Goal: Information Seeking & Learning: Learn about a topic

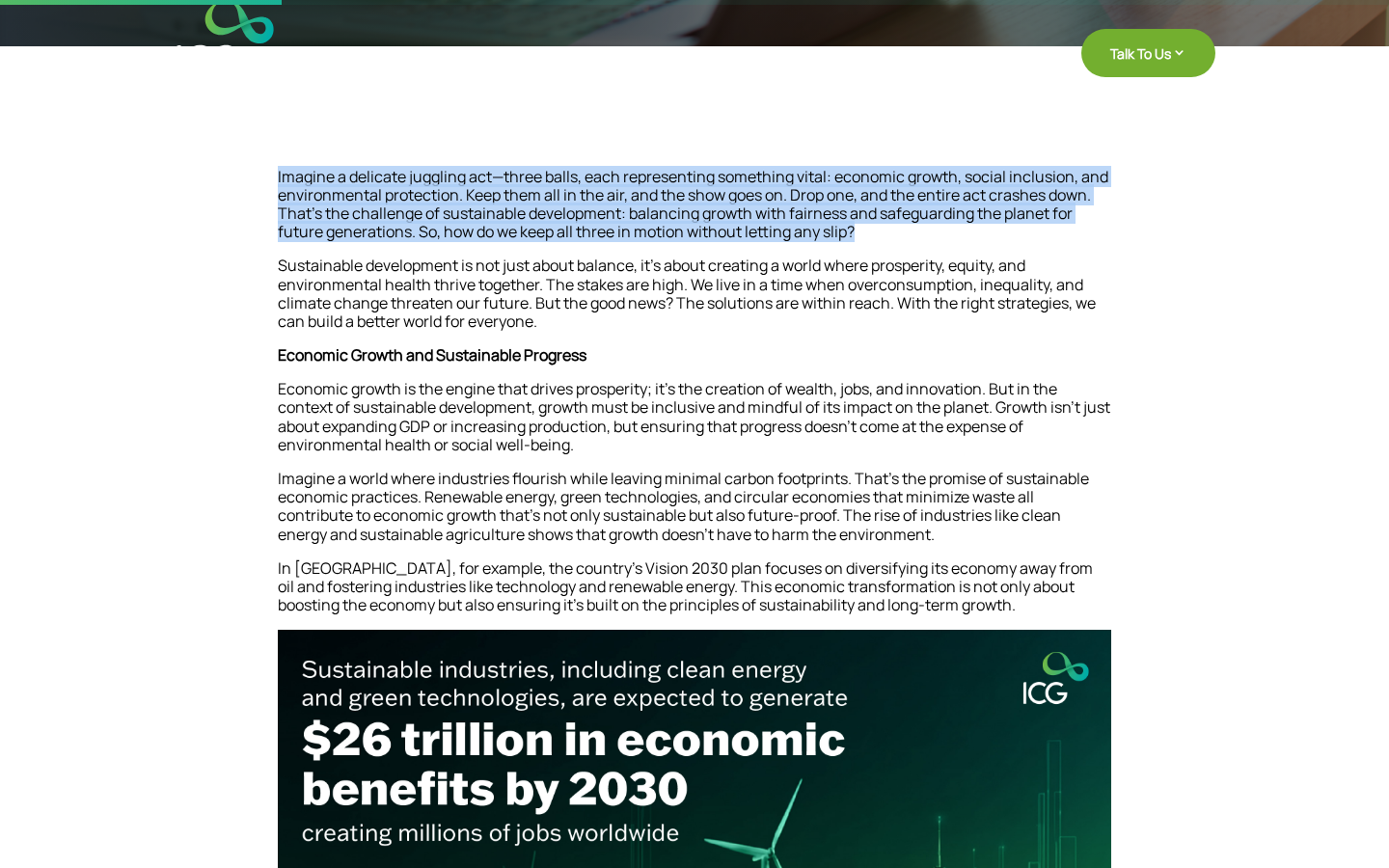
drag, startPoint x: 874, startPoint y: 233, endPoint x: 267, endPoint y: 173, distance: 610.0
copy p "Imagine a delicate juggling act—three balls, each representing something vital:…"
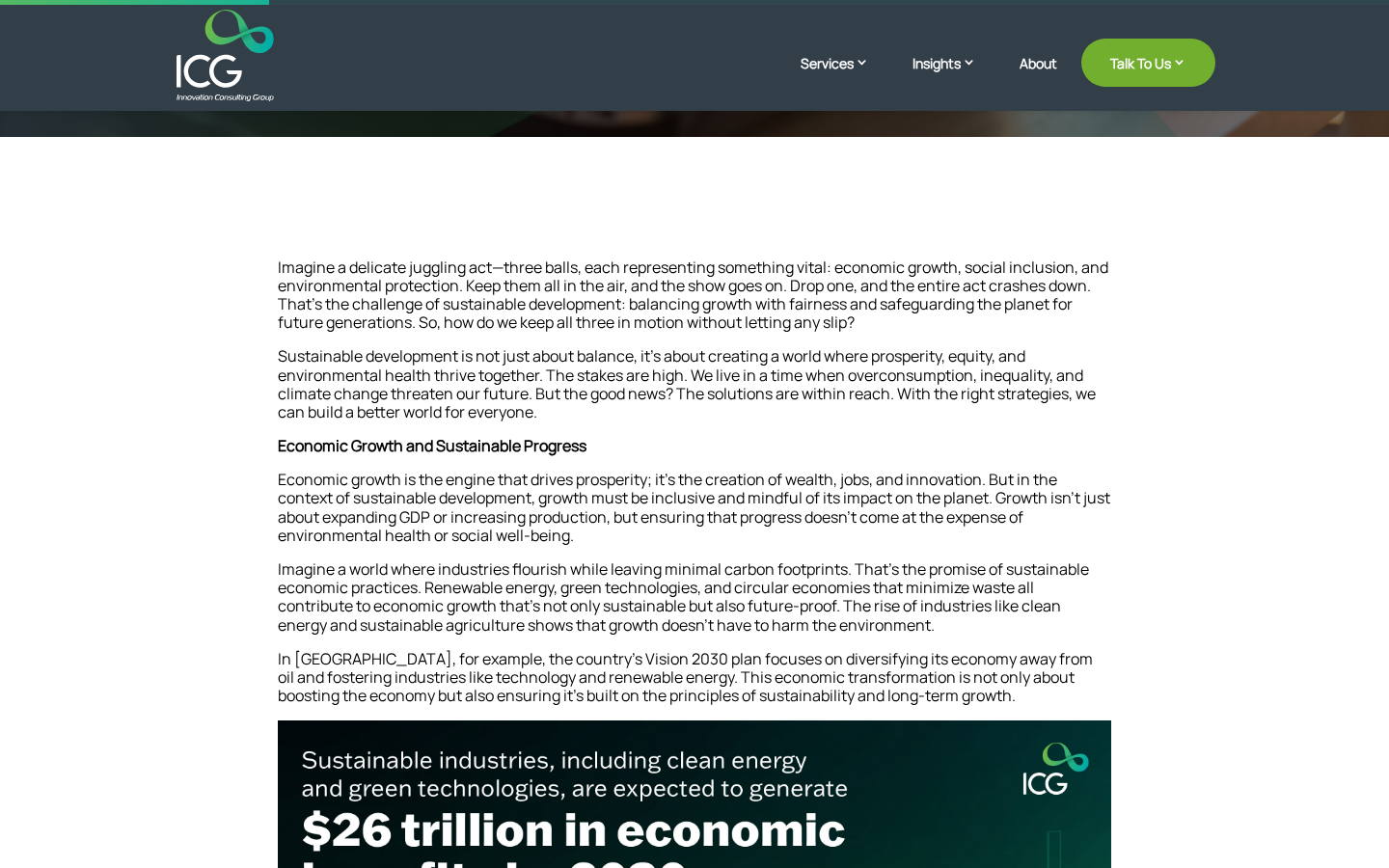
click at [659, 500] on p "Economic growth is the engine that drives prosperity; it’s the creation of weal…" at bounding box center [694, 514] width 833 height 90
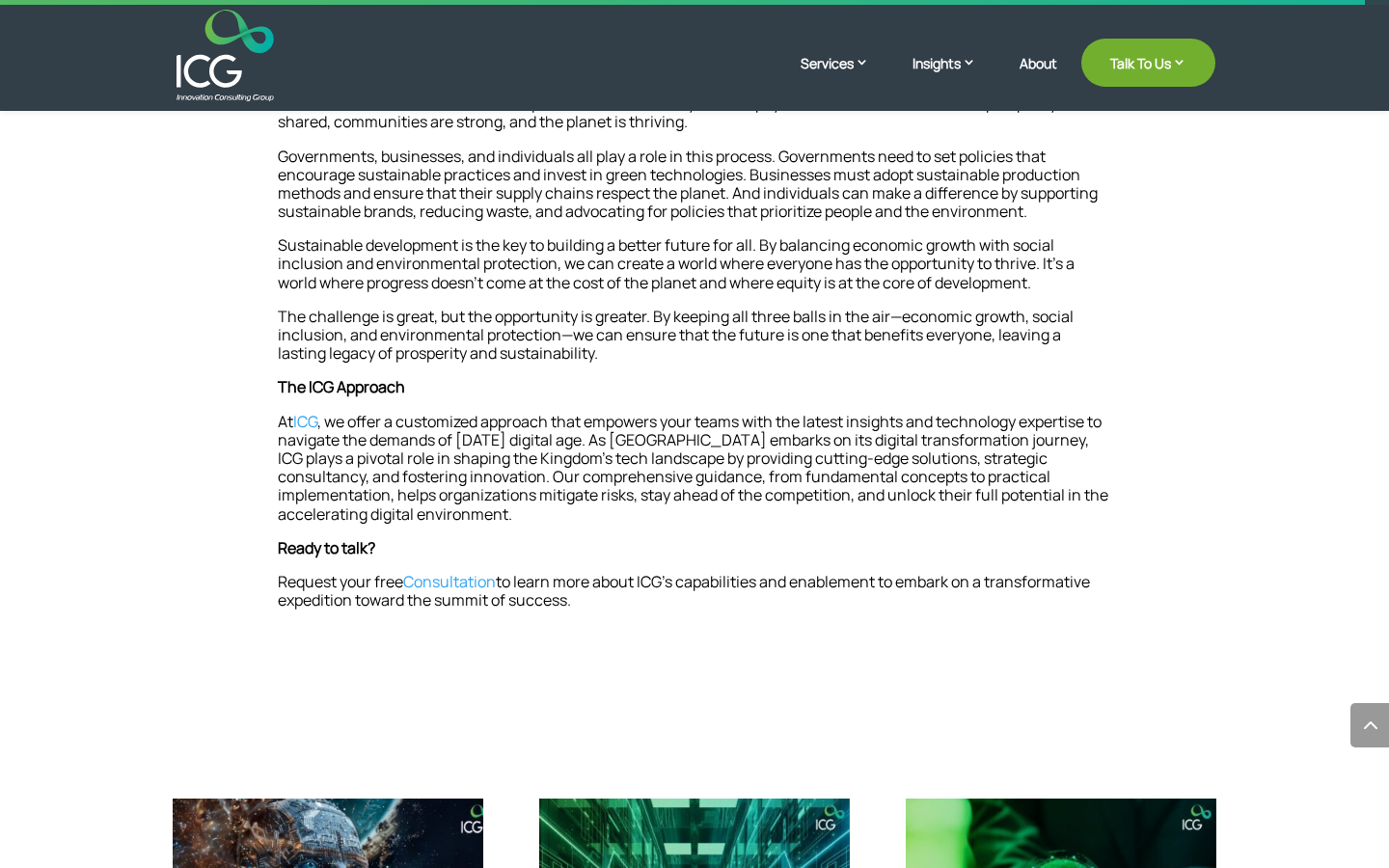
scroll to position [2050, 0]
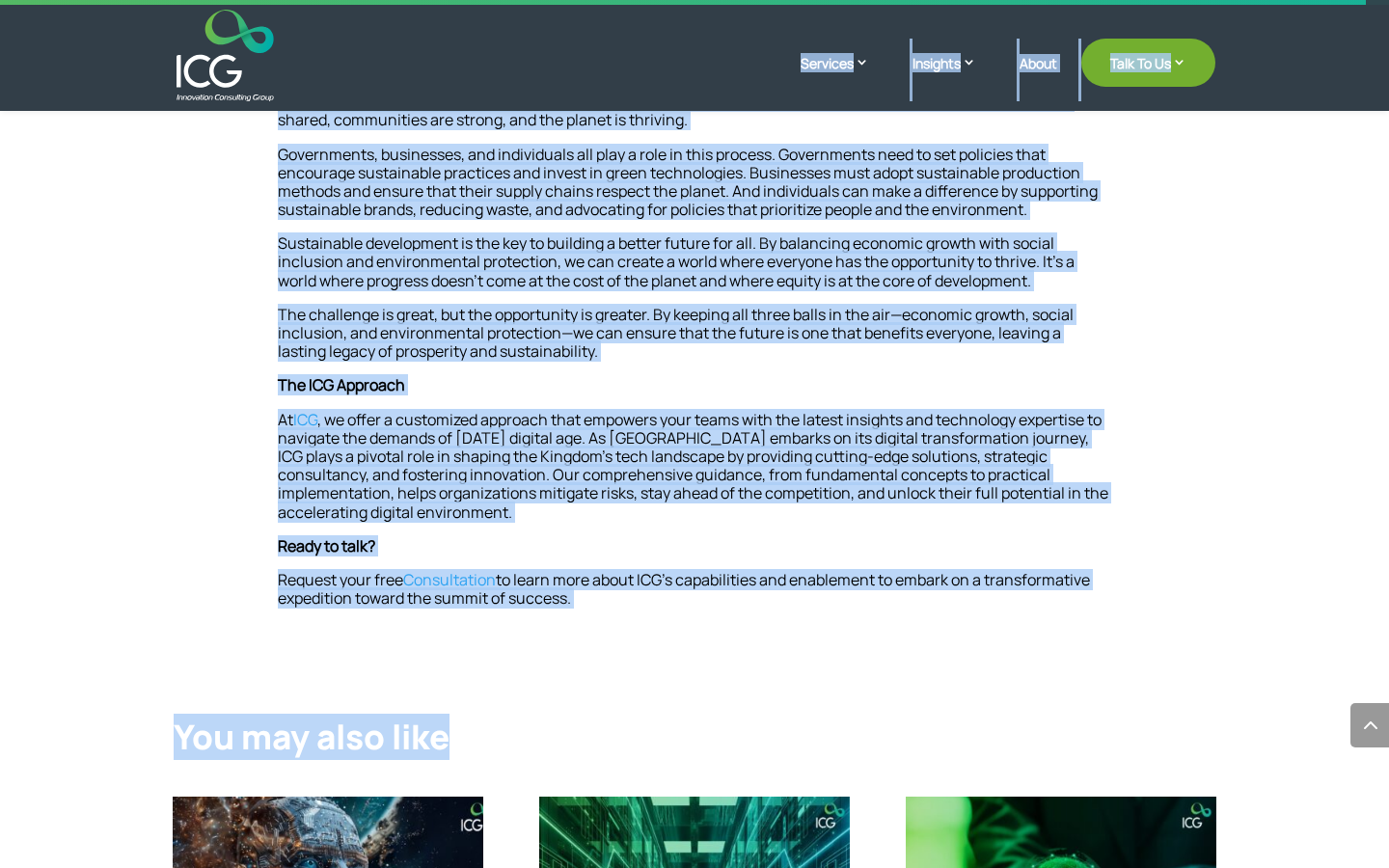
click at [975, 16] on div at bounding box center [694, 55] width 1042 height 92
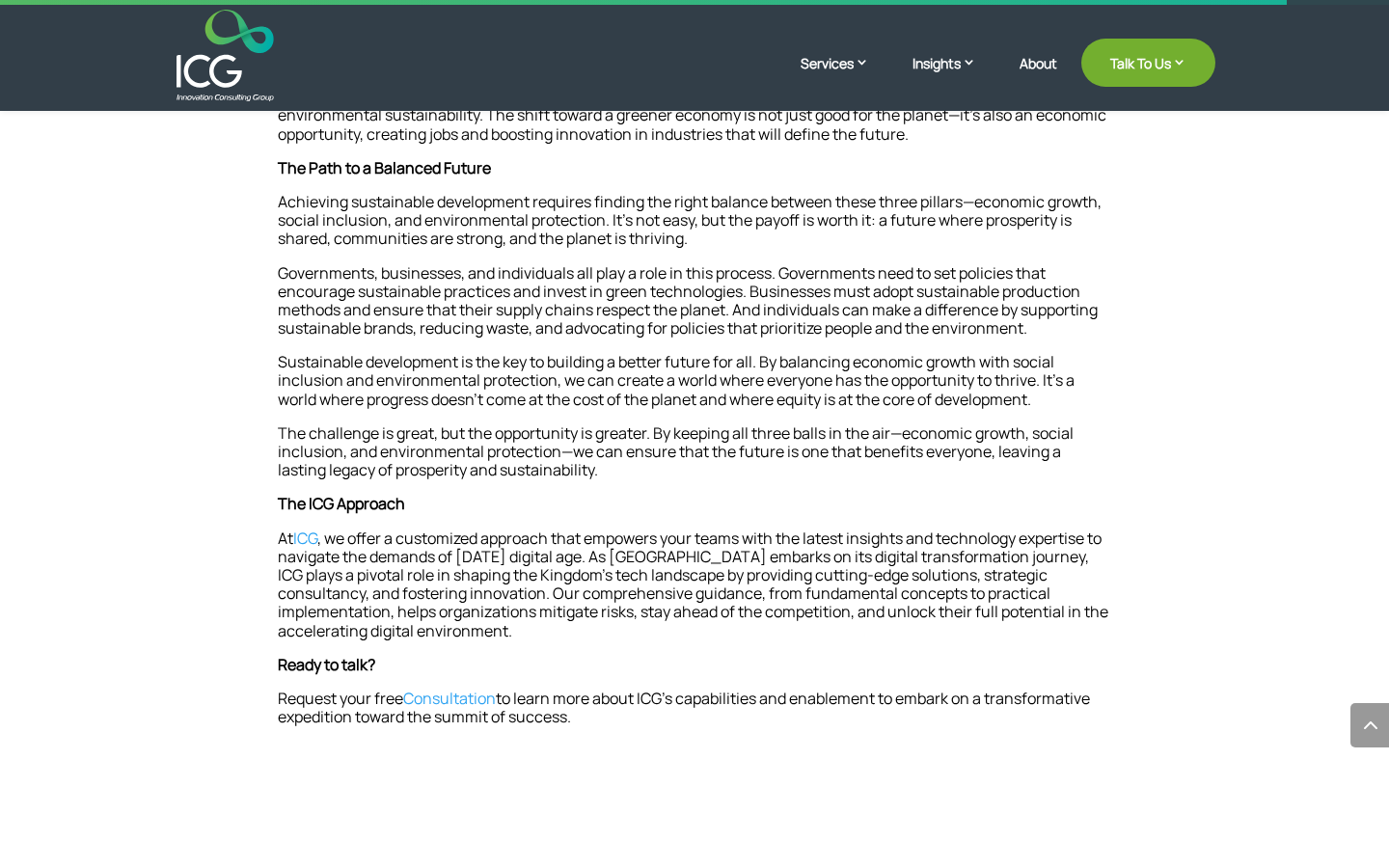
click at [790, 292] on p "Governments, businesses, and individuals all play a role in this process. Gover…" at bounding box center [694, 308] width 833 height 90
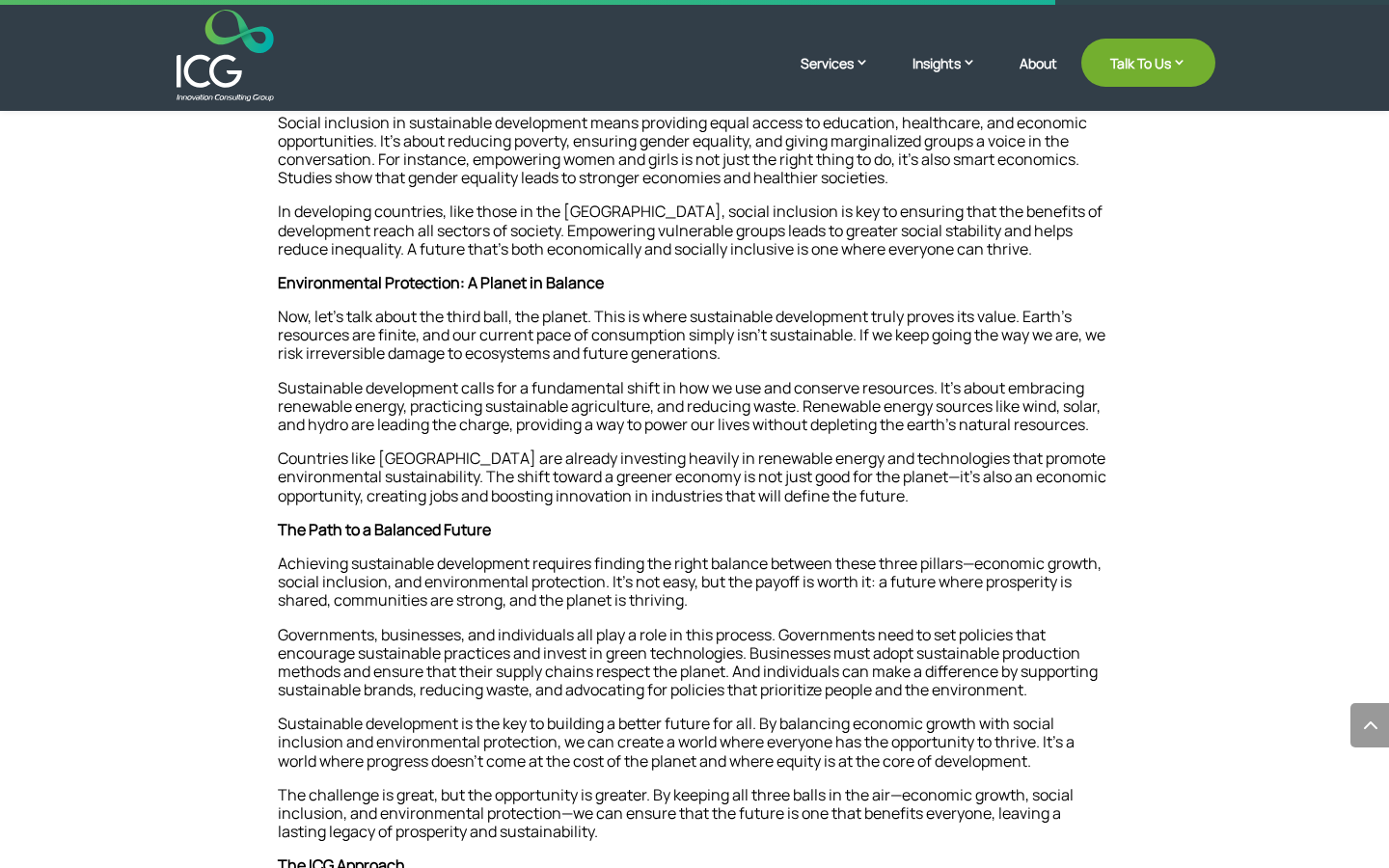
scroll to position [1567, 0]
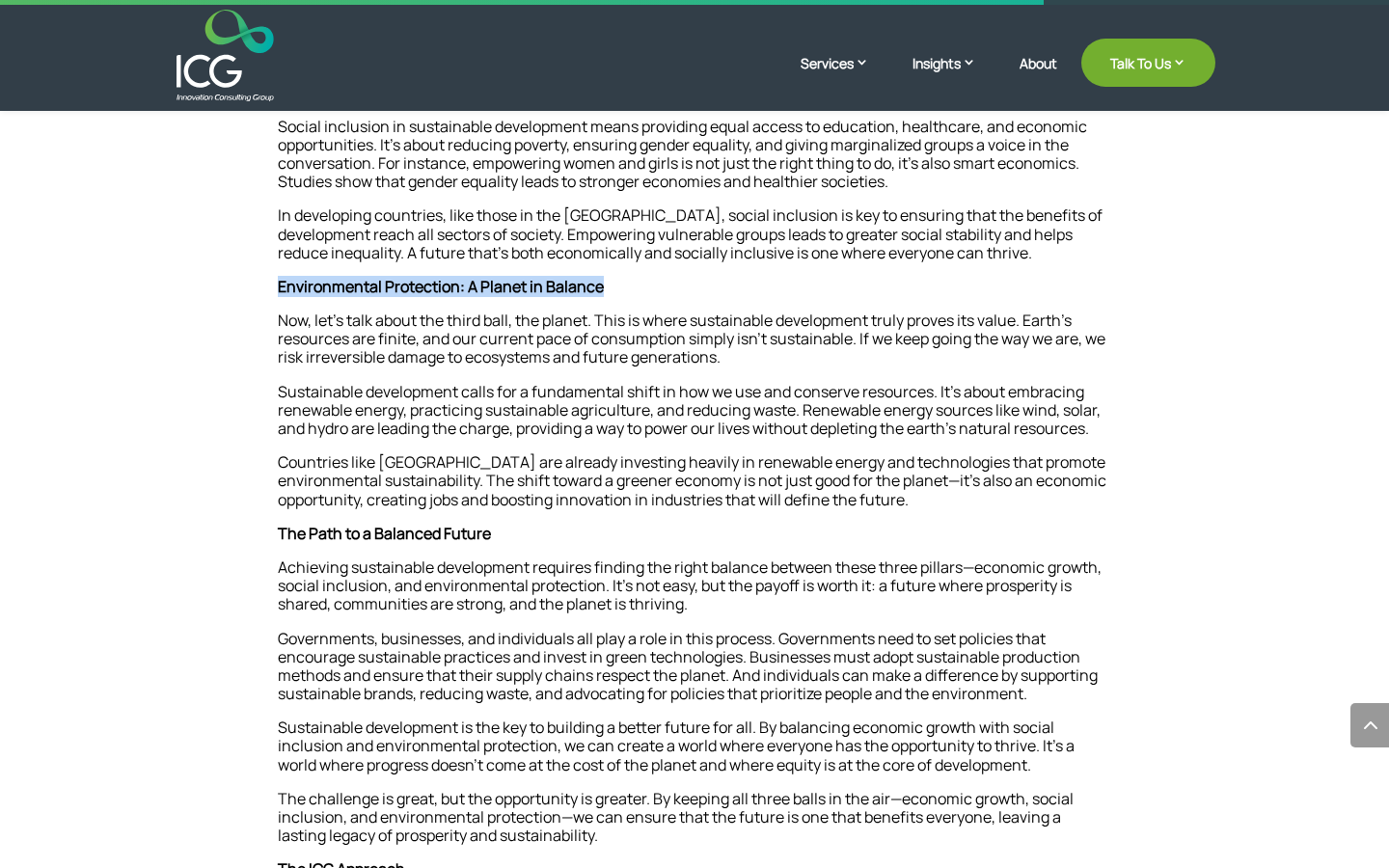
drag, startPoint x: 619, startPoint y: 292, endPoint x: 272, endPoint y: 292, distance: 347.0
click at [271, 292] on div "Imagine a delicate juggling act—three balls, each representing something vital:…" at bounding box center [694, 94] width 1042 height 2153
copy strong "Environmental Protection: A Planet in Balance"
click at [795, 445] on p "Sustainable development calls for a fundamental shift in how we use and conserv…" at bounding box center [694, 418] width 833 height 71
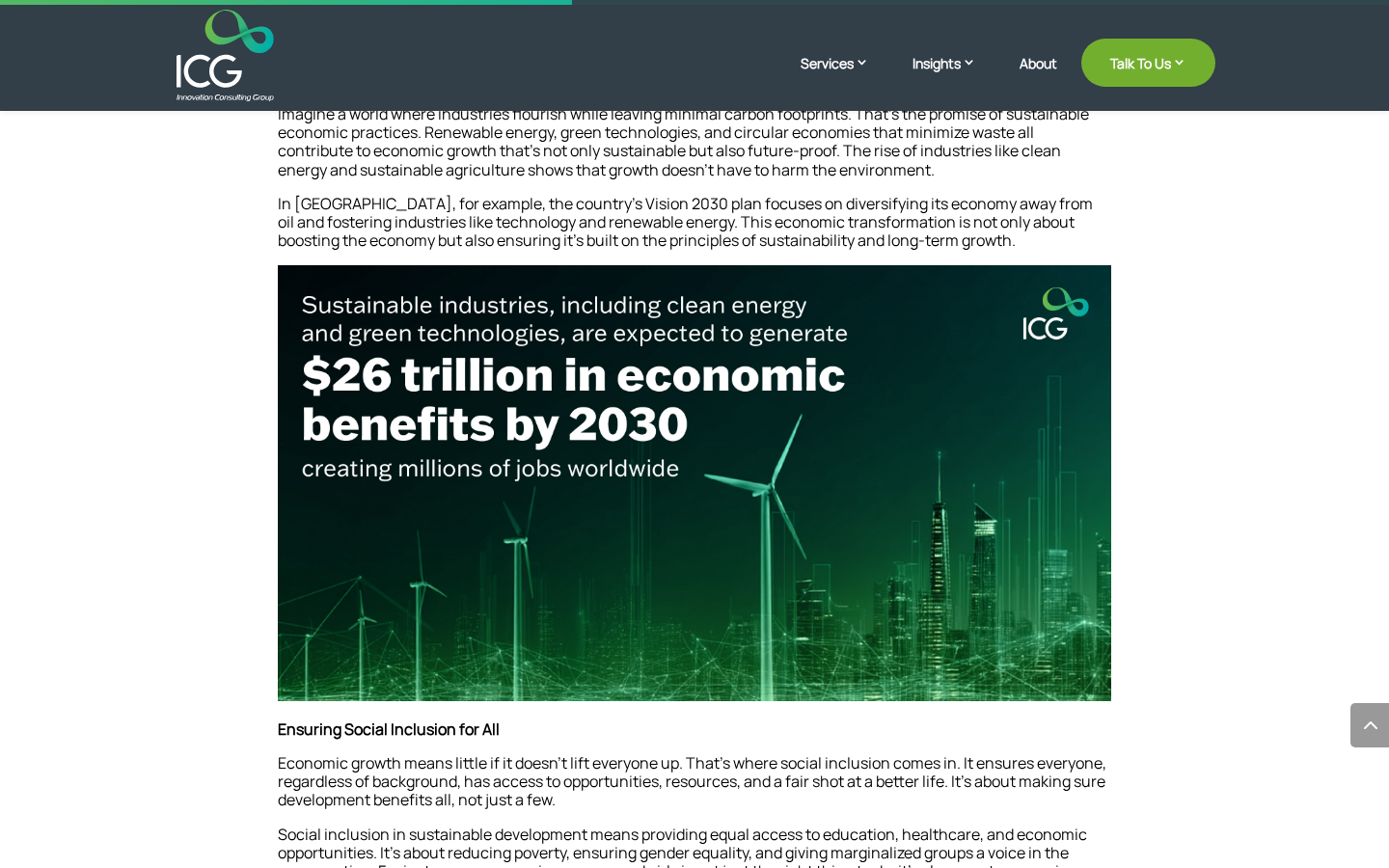
scroll to position [795, 0]
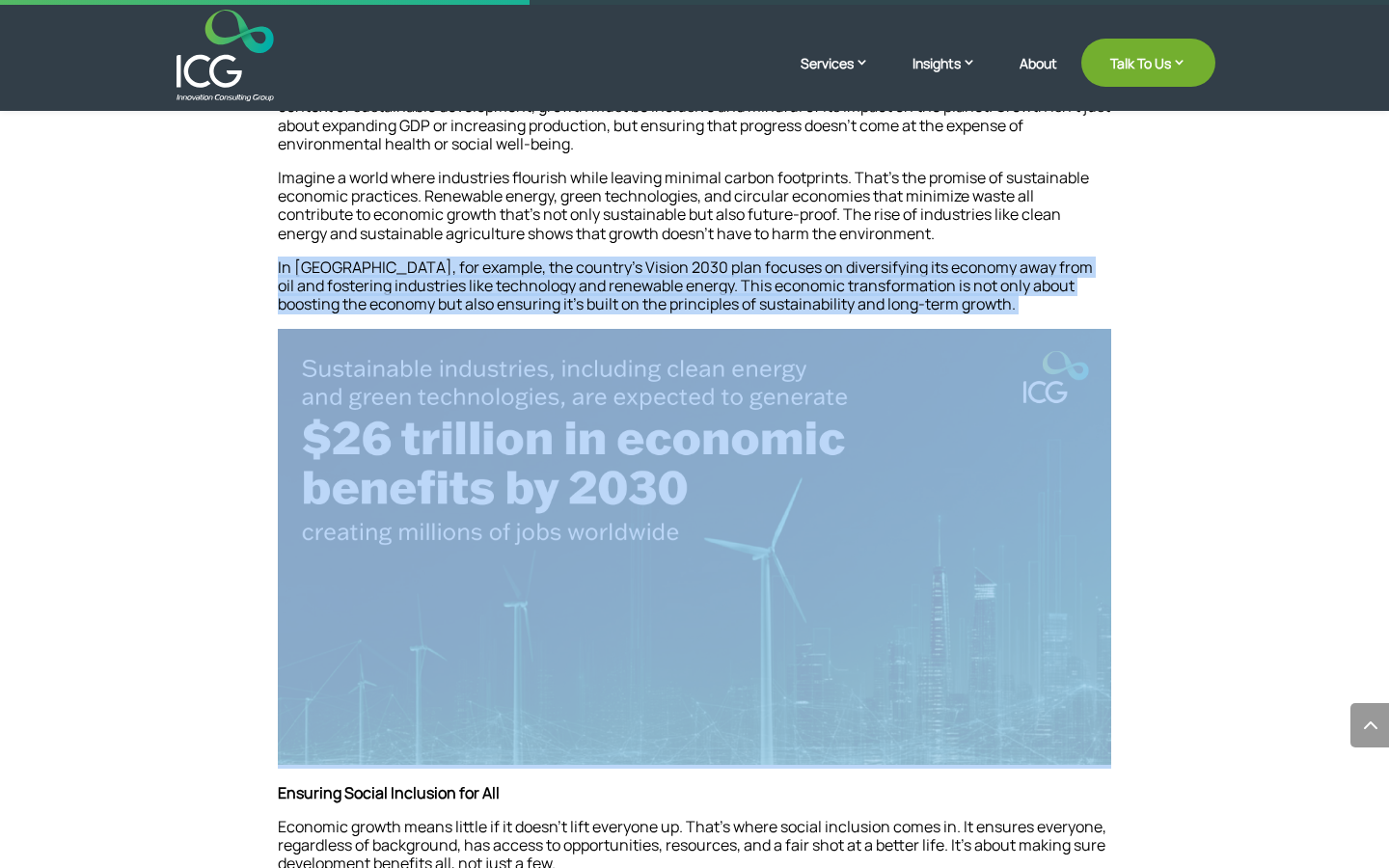
drag, startPoint x: 277, startPoint y: 252, endPoint x: 1036, endPoint y: 341, distance: 764.2
click at [1036, 343] on div "Imagine a delicate juggling act—three balls, each representing something vital:…" at bounding box center [694, 865] width 1042 height 2153
copy div "Imagine a world where industries flourish while leaving minimal carbon footprin…"
click at [961, 292] on p "In [GEOGRAPHIC_DATA], for example, the country’s Vision 2030 plan focuses on di…" at bounding box center [694, 294] width 833 height 71
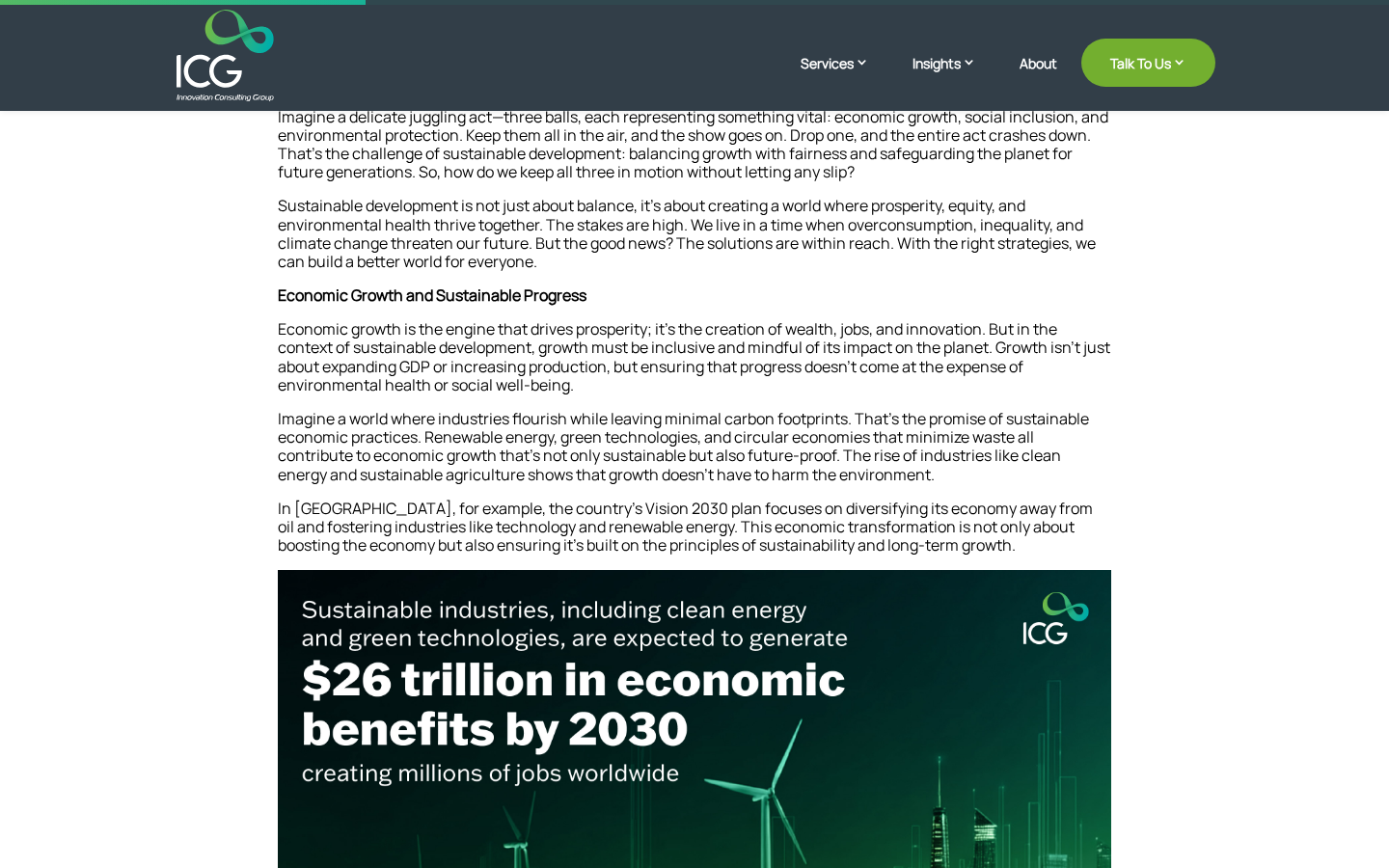
scroll to position [565, 0]
